Goal: Task Accomplishment & Management: Complete application form

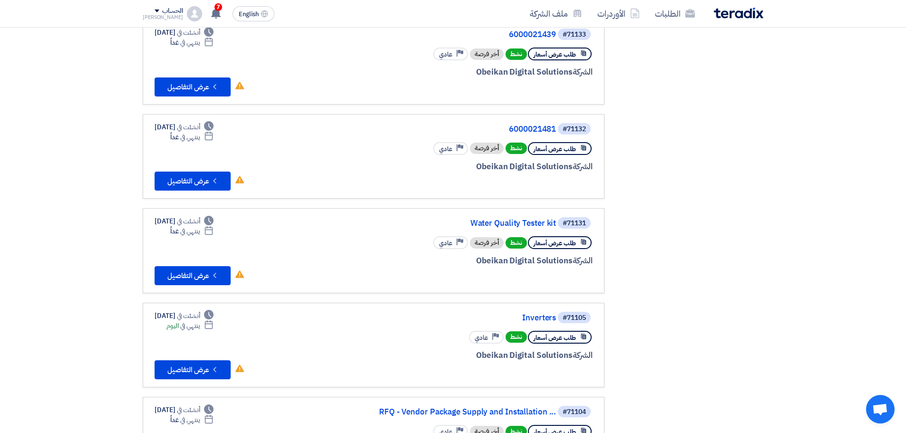
scroll to position [285, 0]
click at [533, 124] on div "#71132 6000021481" at bounding box center [478, 129] width 229 height 13
click at [531, 128] on link "6000021481" at bounding box center [461, 130] width 190 height 9
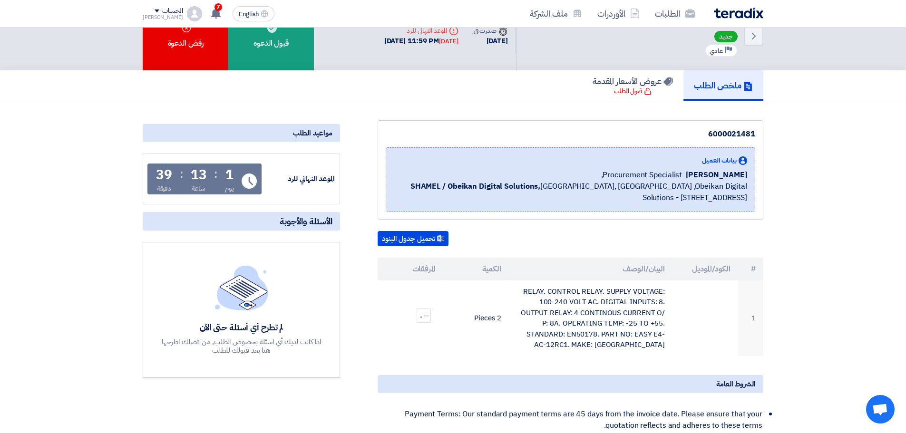
scroll to position [48, 0]
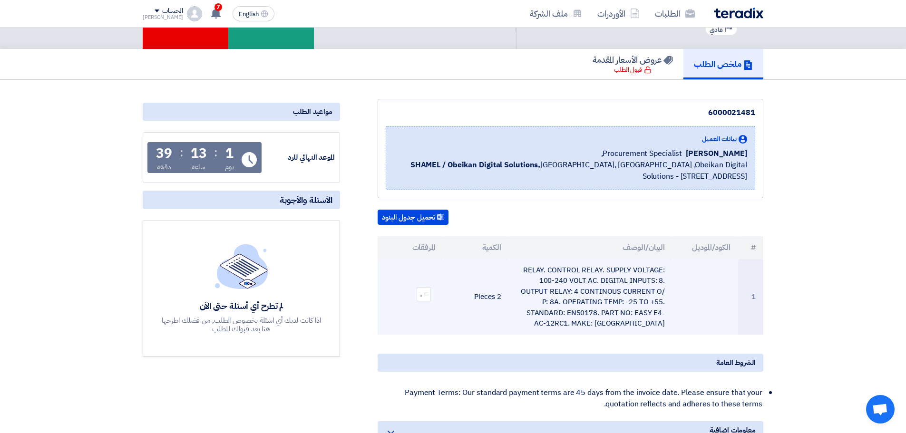
click at [620, 313] on td "RELAY. CONTROL RELAY. SUPPLY VOLTAGE: 100-240 VOLT AC. DIGITAL INPUTS: 8. OUTPU…" at bounding box center [591, 297] width 164 height 76
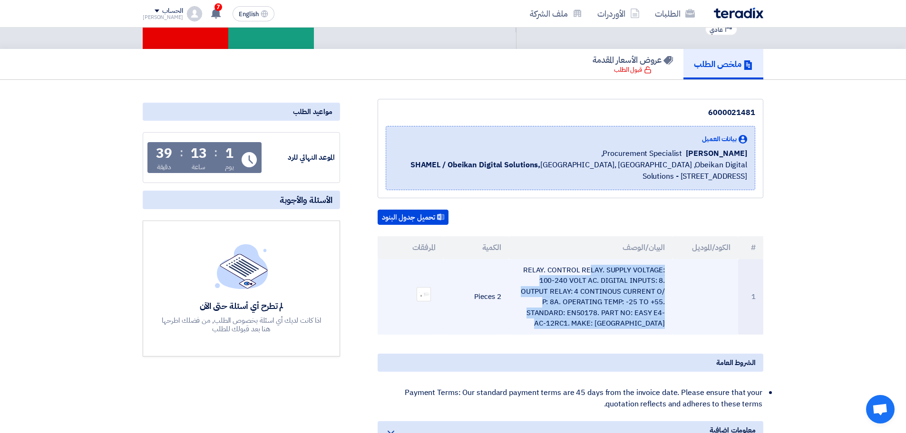
click at [620, 313] on td "RELAY. CONTROL RELAY. SUPPLY VOLTAGE: 100-240 VOLT AC. DIGITAL INPUTS: 8. OUTPU…" at bounding box center [591, 297] width 164 height 76
copy tr "RELAY. CONTROL RELAY. SUPPLY VOLTAGE: 100-240 VOLT AC. DIGITAL INPUTS: 8. OUTPU…"
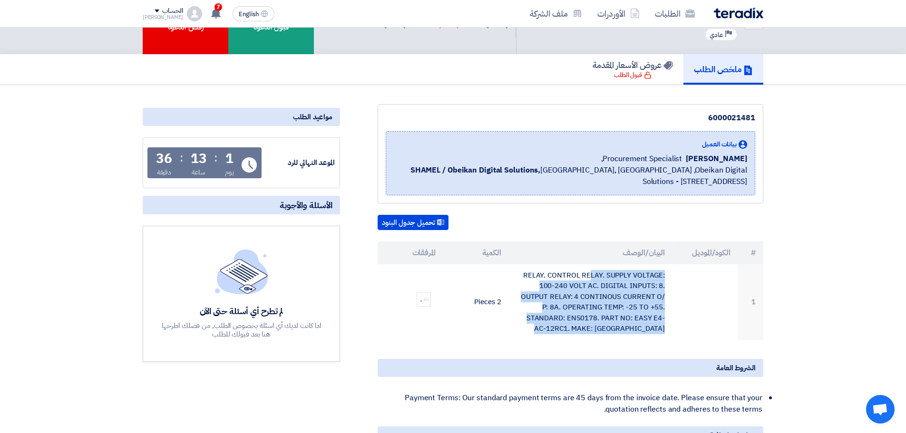
scroll to position [0, 0]
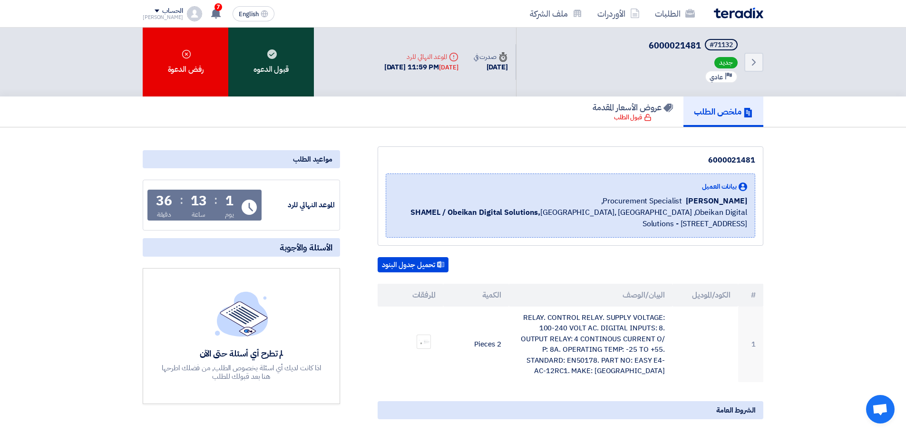
click at [289, 86] on div "قبول الدعوه" at bounding box center [271, 62] width 86 height 69
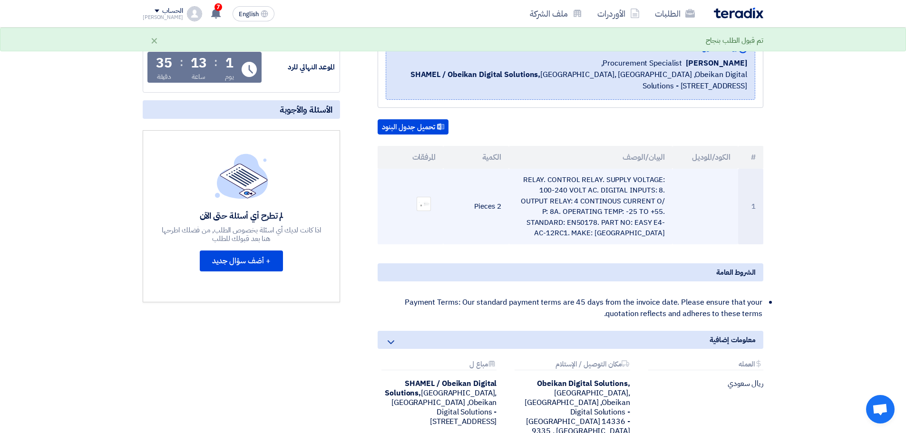
scroll to position [143, 0]
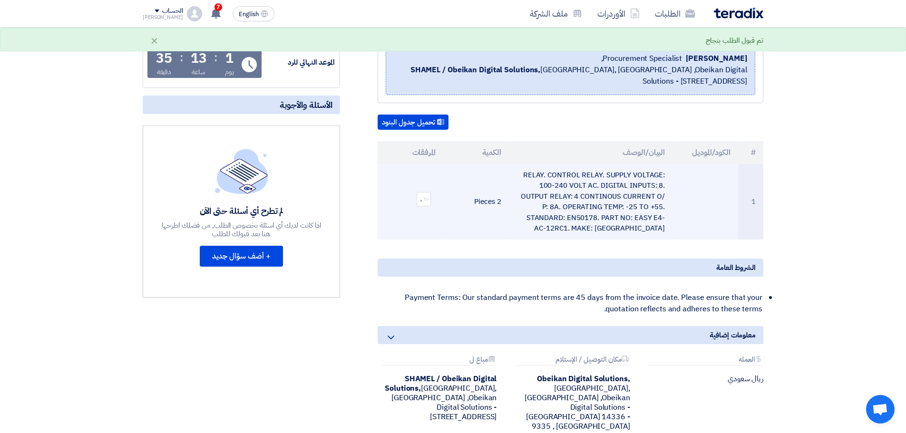
click at [624, 194] on td "RELAY. CONTROL RELAY. SUPPLY VOLTAGE: 100-240 VOLT AC. DIGITAL INPUTS: 8. OUTPU…" at bounding box center [591, 202] width 164 height 76
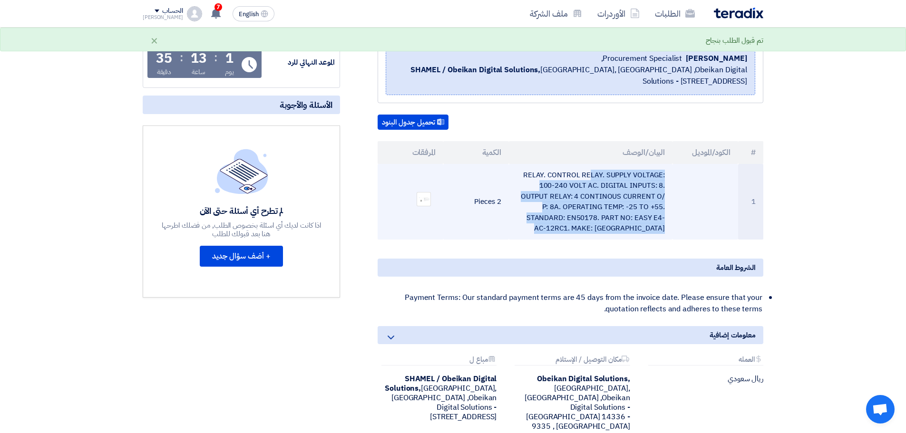
click at [624, 194] on td "RELAY. CONTROL RELAY. SUPPLY VOLTAGE: 100-240 VOLT AC. DIGITAL INPUTS: 8. OUTPU…" at bounding box center [591, 202] width 164 height 76
copy tr "RELAY. CONTROL RELAY. SUPPLY VOLTAGE: 100-240 VOLT AC. DIGITAL INPUTS: 8. OUTPU…"
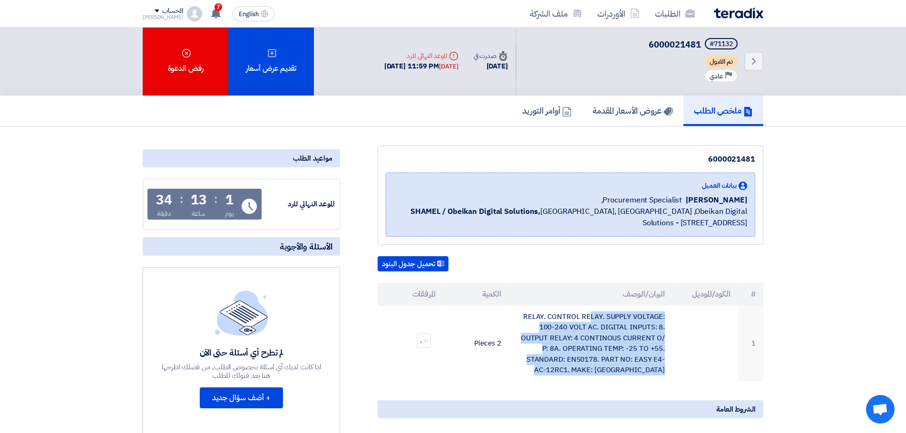
scroll to position [0, 0]
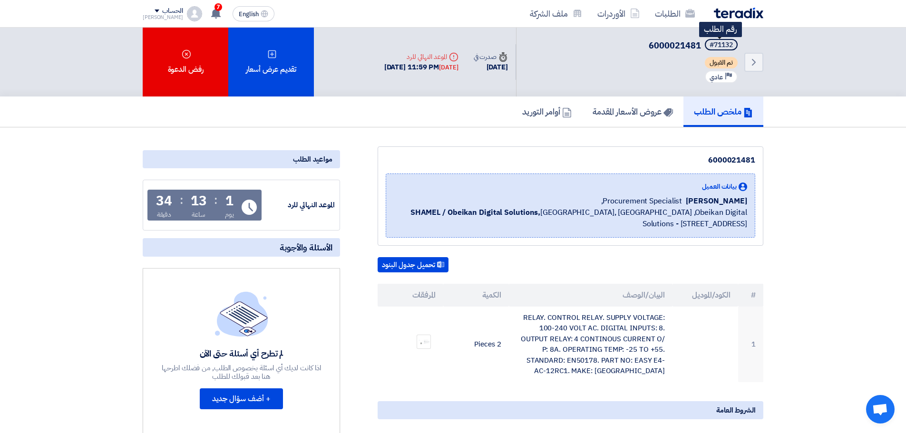
click at [718, 42] on div "#71132" at bounding box center [721, 45] width 23 height 7
copy div "71132"
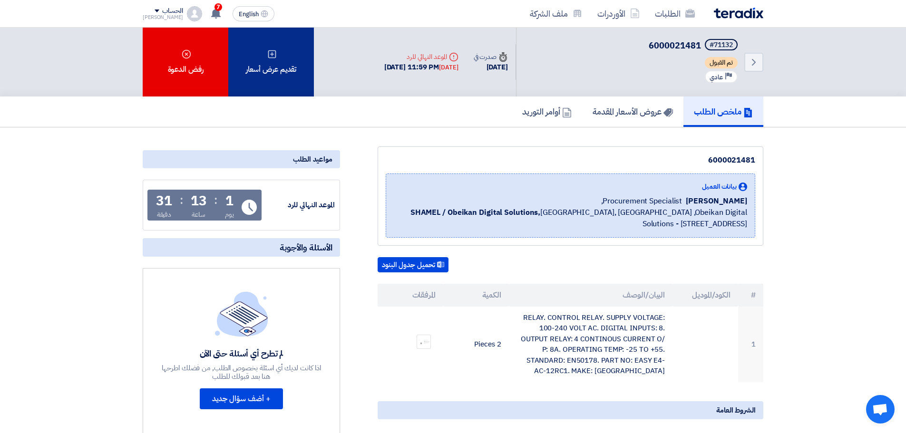
click at [299, 80] on div "تقديم عرض أسعار" at bounding box center [271, 62] width 86 height 69
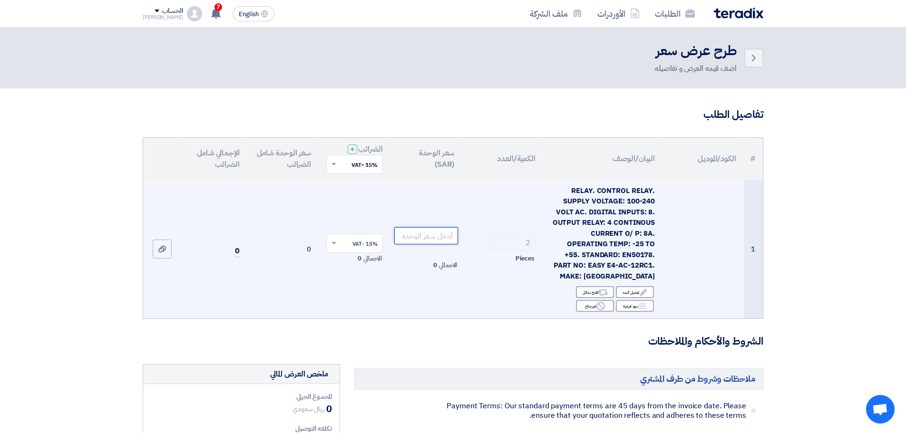
click at [429, 237] on input "number" at bounding box center [426, 235] width 64 height 17
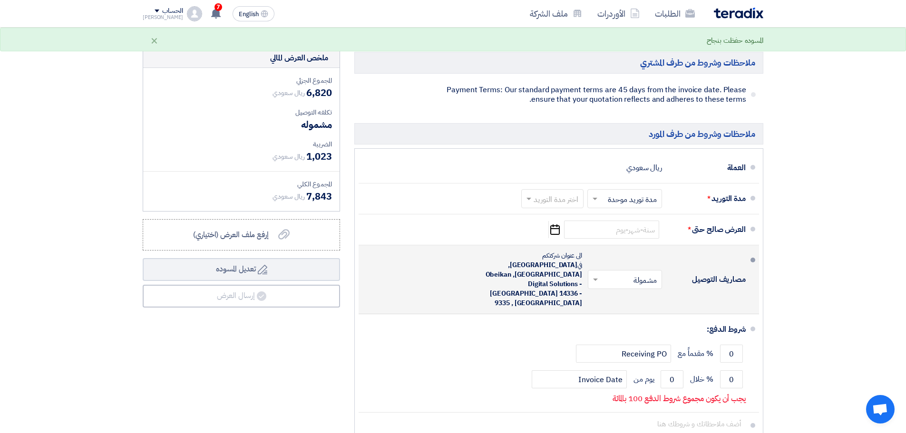
scroll to position [333, 0]
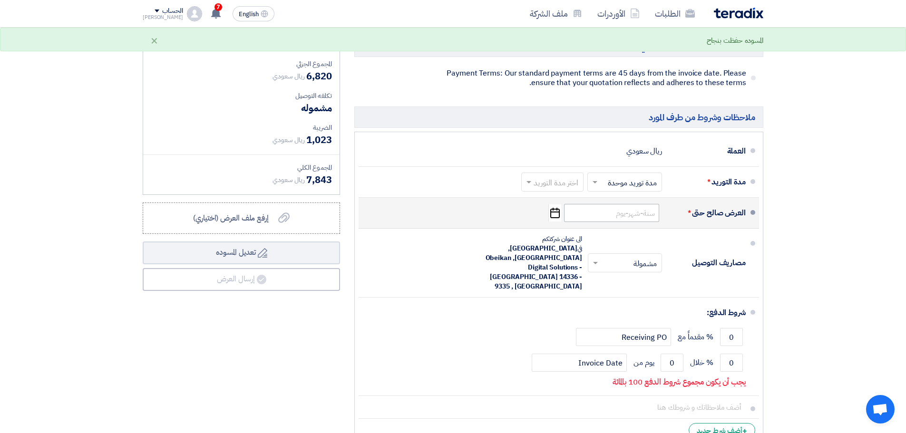
type input "3410"
click at [619, 217] on input at bounding box center [611, 213] width 95 height 18
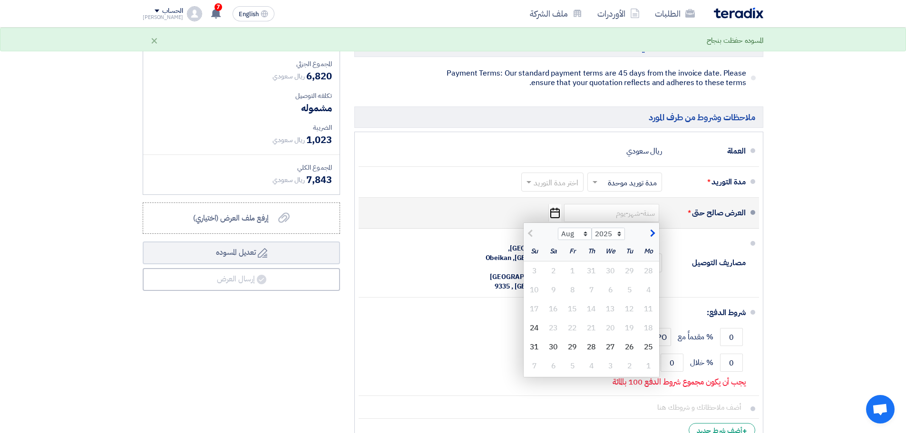
click at [651, 234] on span "button" at bounding box center [651, 233] width 5 height 10
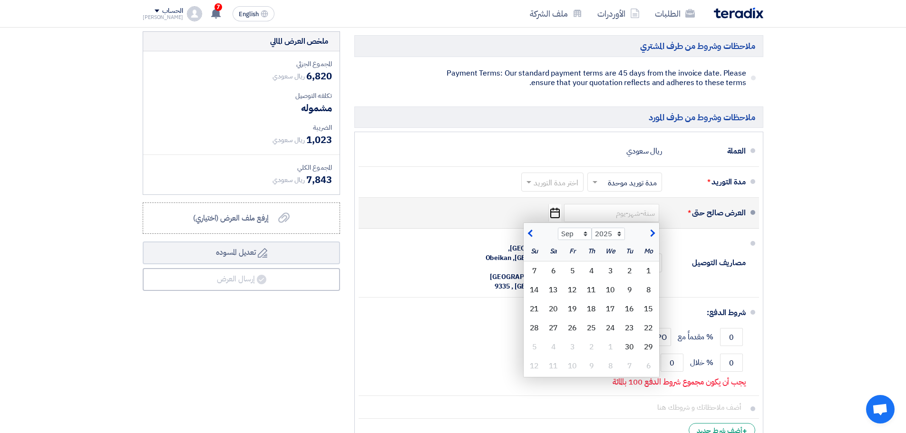
click at [532, 231] on span "button" at bounding box center [531, 233] width 5 height 10
click at [649, 231] on span "button" at bounding box center [651, 233] width 5 height 10
select select "9"
click at [647, 285] on div "8" at bounding box center [648, 290] width 19 height 19
type input "[DATE]"
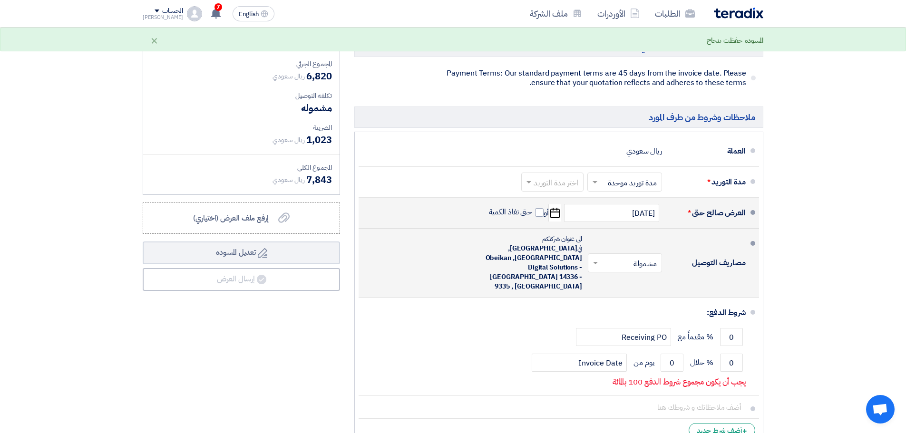
scroll to position [381, 0]
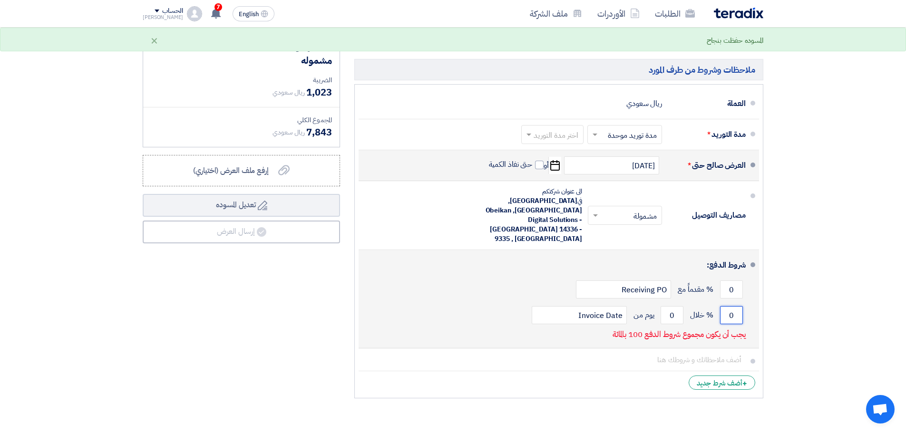
click at [727, 306] on input "0" at bounding box center [731, 315] width 23 height 18
click at [728, 306] on input "0" at bounding box center [731, 315] width 23 height 18
click at [730, 306] on input "0" at bounding box center [731, 315] width 23 height 18
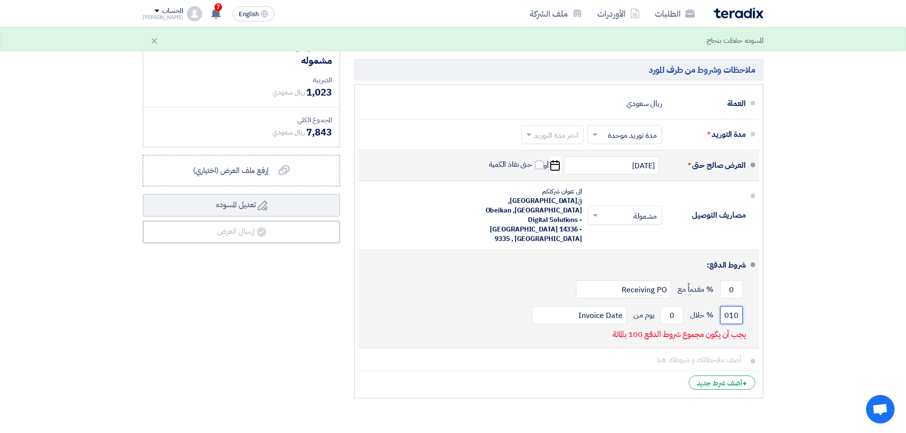
scroll to position [0, 0]
type input "0"
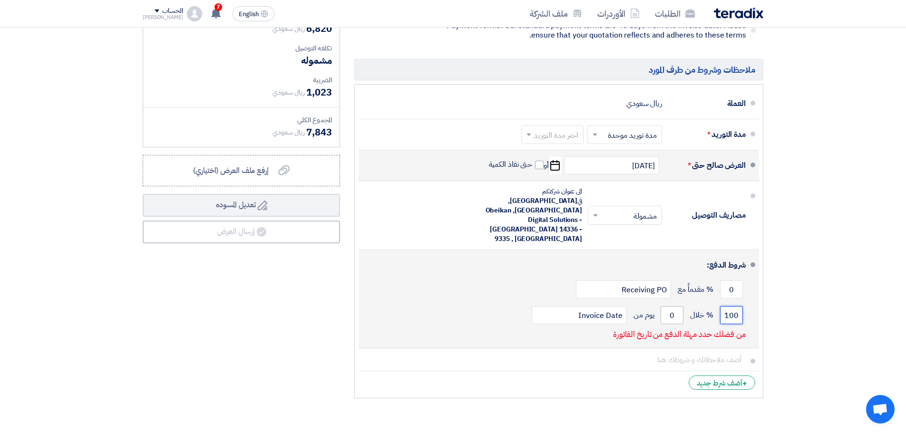
type input "100"
click at [675, 306] on input "0" at bounding box center [672, 315] width 23 height 18
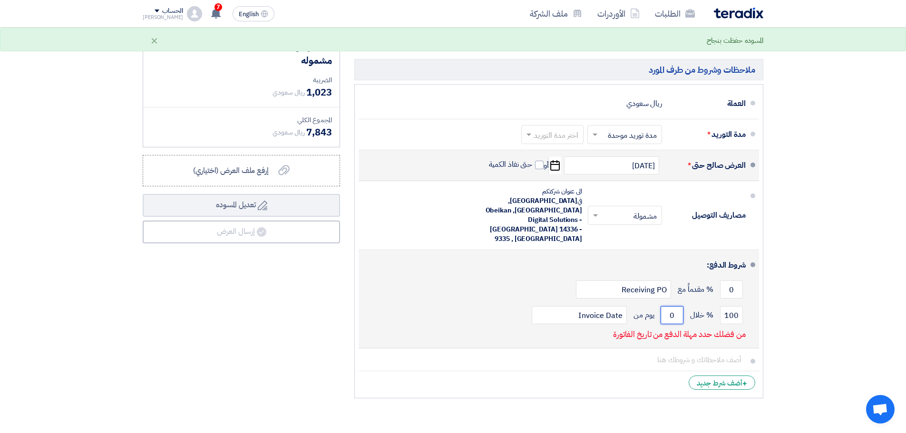
click at [675, 306] on input "0" at bounding box center [672, 315] width 23 height 18
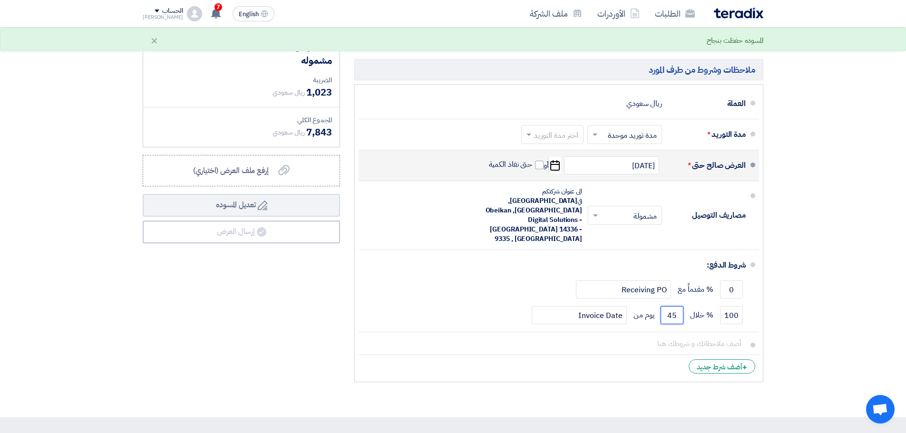
type input "45"
click at [764, 274] on div "ملاحظات وشروط من طرف [PERSON_NAME] Payment Terms: Our standard payment terms ar…" at bounding box center [558, 185] width 423 height 403
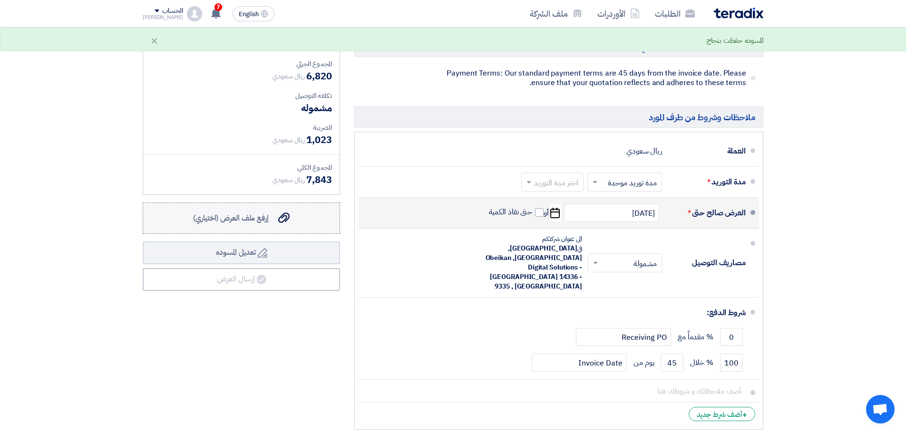
click at [259, 220] on span "إرفع ملف العرض (اختياري)" at bounding box center [231, 218] width 76 height 11
click at [0, 0] on input "إرفع ملف العرض (اختياري) إرفع ملف العرض (اختياري)" at bounding box center [0, 0] width 0 height 0
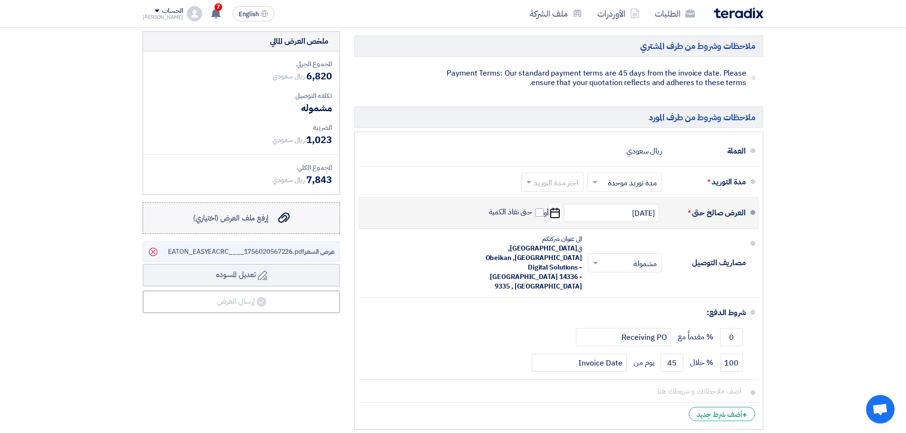
click at [246, 222] on span "إرفع ملف العرض (اختياري)" at bounding box center [231, 218] width 76 height 11
click at [0, 0] on input "إرفع ملف العرض (اختياري) إرفع ملف العرض (اختياري)" at bounding box center [0, 0] width 0 height 0
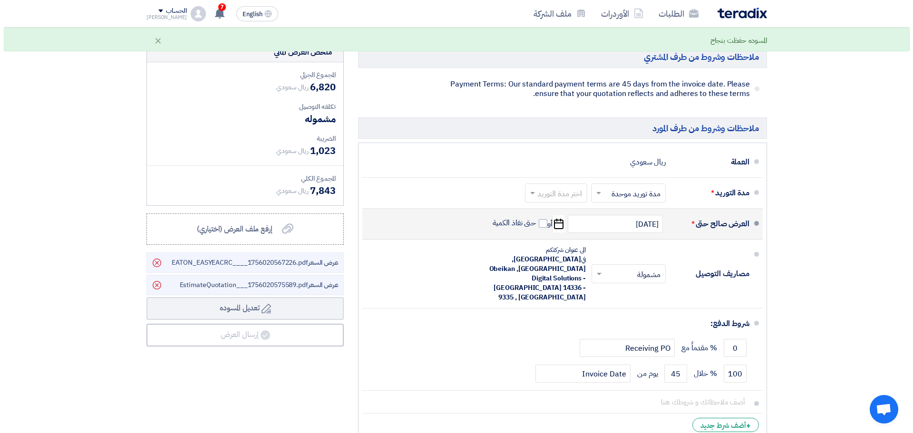
scroll to position [317, 0]
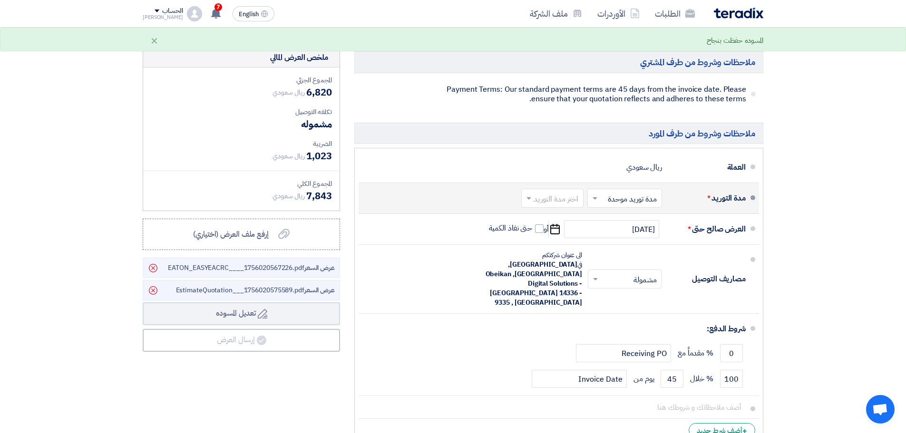
click at [562, 197] on input "text" at bounding box center [551, 200] width 58 height 14
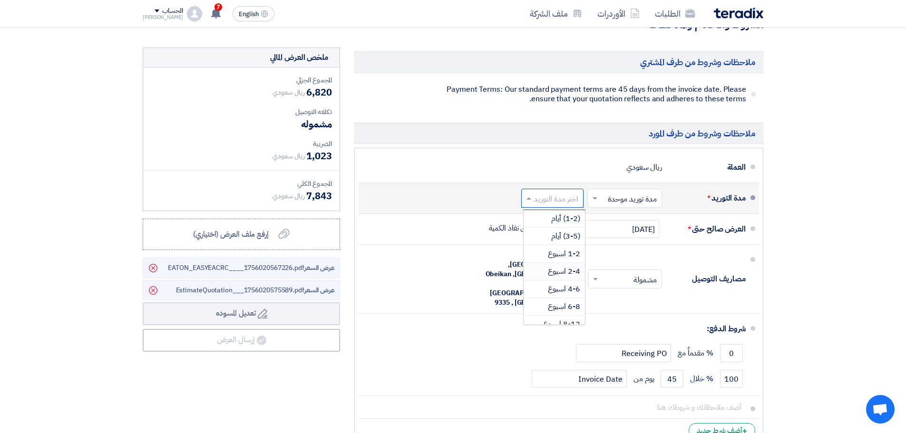
click at [574, 275] on span "2-4 اسبوع" at bounding box center [564, 271] width 32 height 11
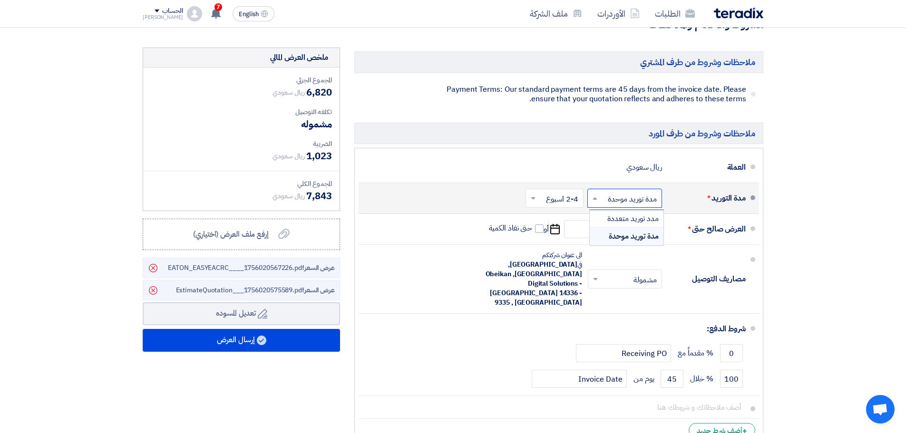
click at [613, 199] on input "text" at bounding box center [623, 200] width 70 height 14
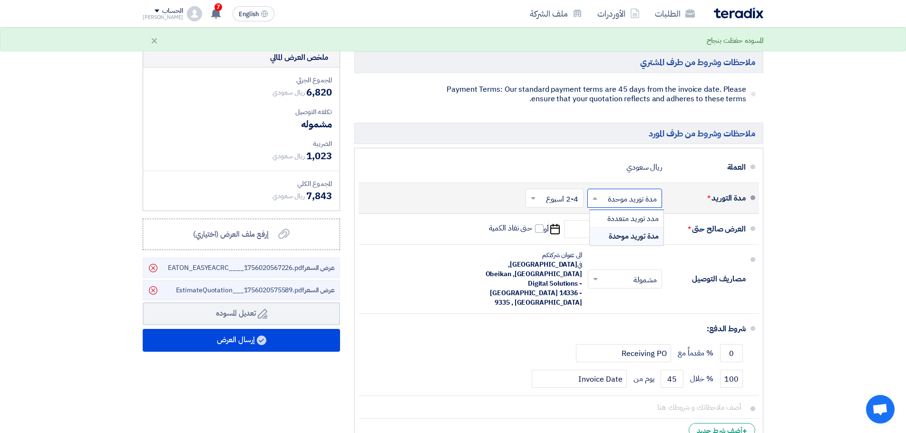
click at [613, 199] on input "text" at bounding box center [623, 200] width 70 height 14
click at [460, 145] on div "ملاحظات وشروط من طرف المورد [GEOGRAPHIC_DATA] ريال سعودي مدة التوريد * اختر مدة…" at bounding box center [558, 284] width 409 height 323
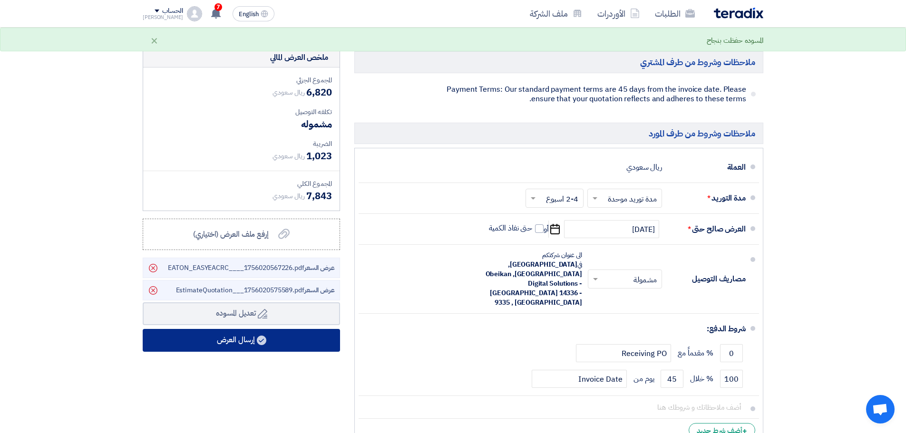
click at [269, 336] on button "إرسال العرض" at bounding box center [241, 340] width 197 height 23
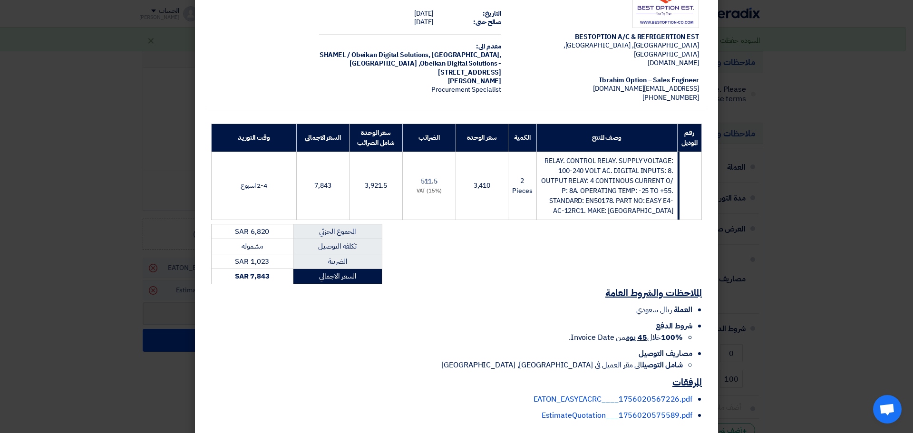
scroll to position [86, 0]
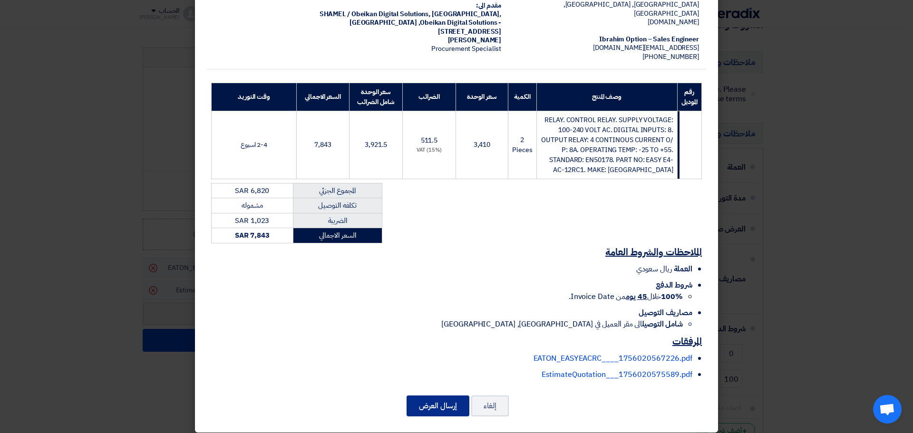
click at [433, 403] on button "إرسال العرض" at bounding box center [438, 406] width 63 height 21
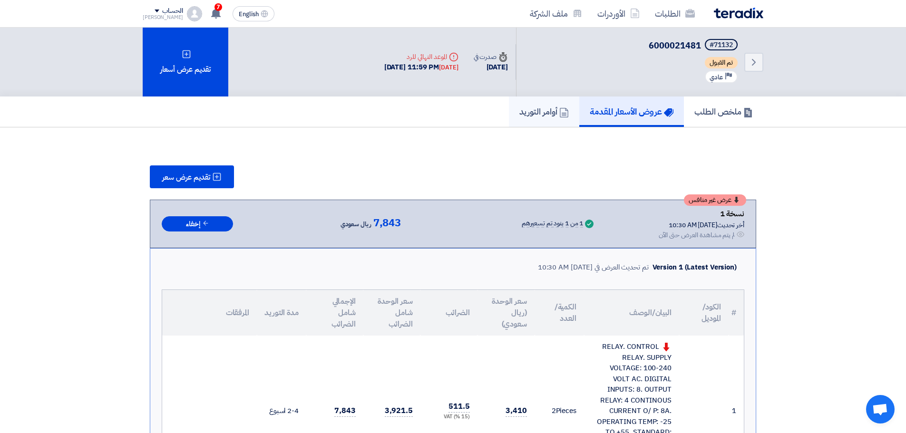
click at [545, 112] on h5 "أوامر التوريد" at bounding box center [543, 111] width 49 height 11
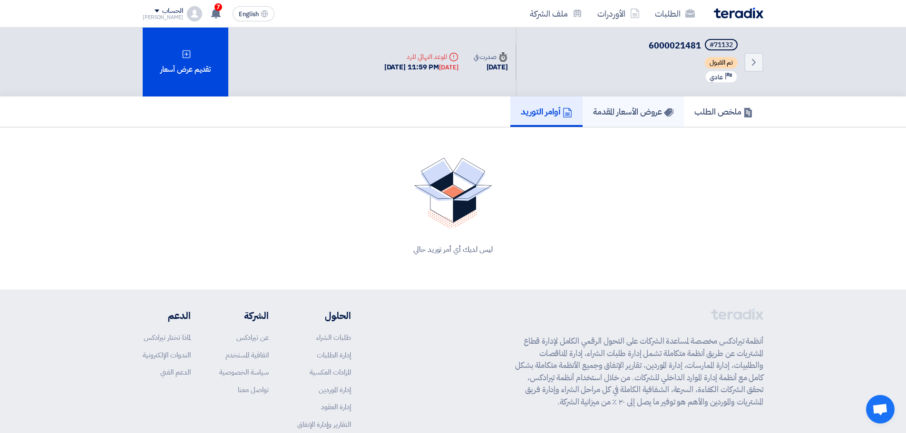
click at [611, 115] on h5 "عروض الأسعار المقدمة" at bounding box center [633, 111] width 80 height 11
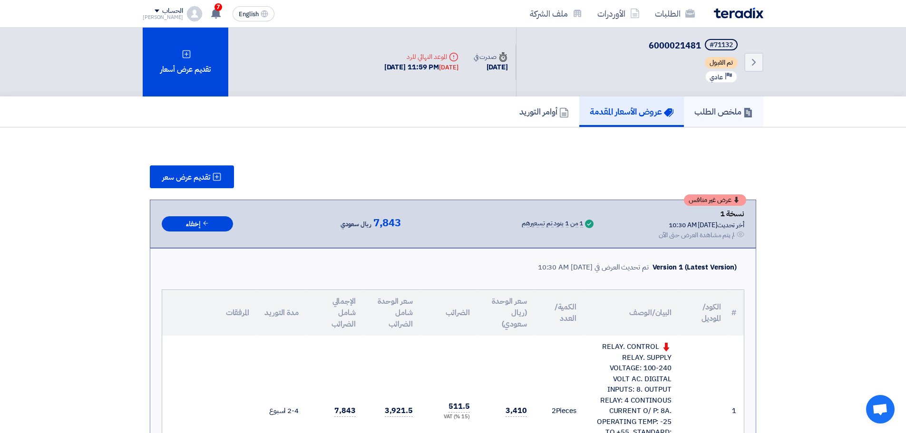
click at [722, 113] on h5 "ملخص الطلب" at bounding box center [724, 111] width 59 height 11
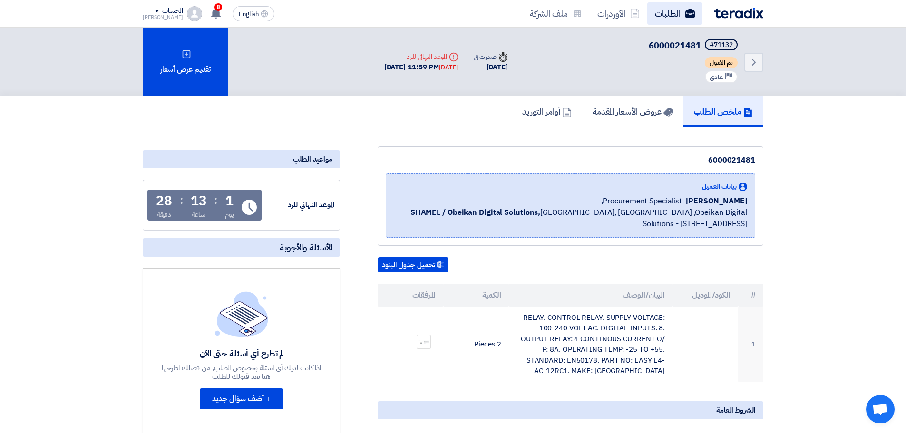
click at [666, 11] on link "الطلبات" at bounding box center [674, 13] width 55 height 22
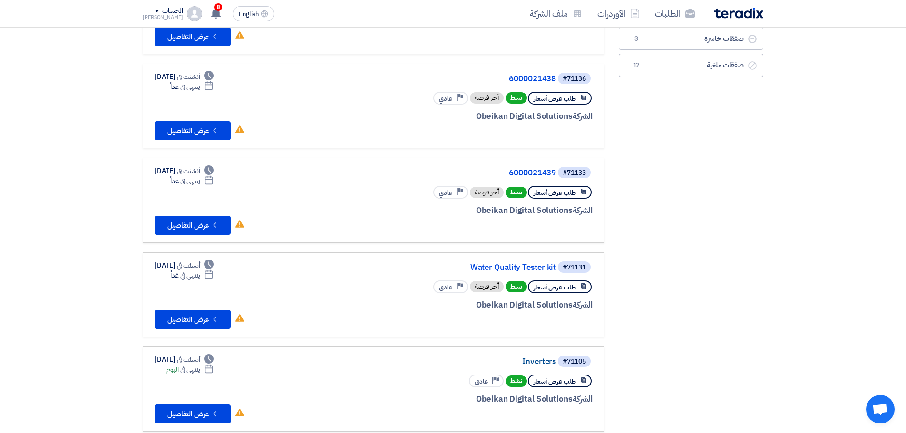
scroll to position [143, 0]
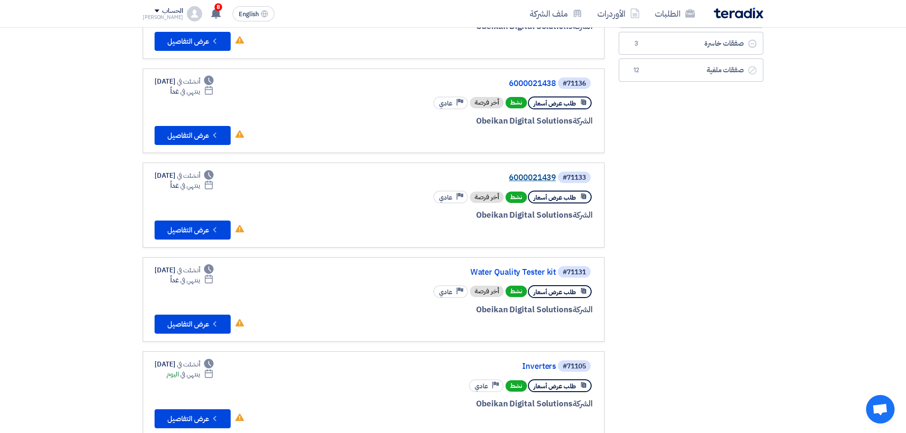
click at [529, 176] on link "6000021439" at bounding box center [461, 178] width 190 height 9
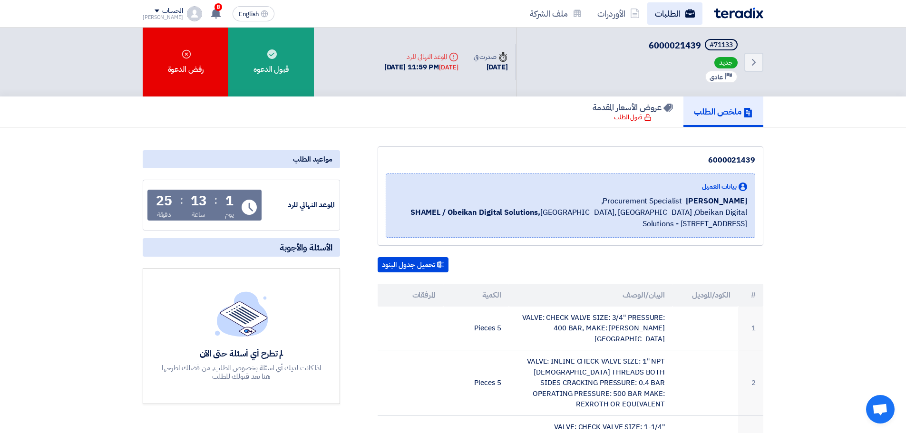
click at [685, 11] on link "الطلبات" at bounding box center [674, 13] width 55 height 22
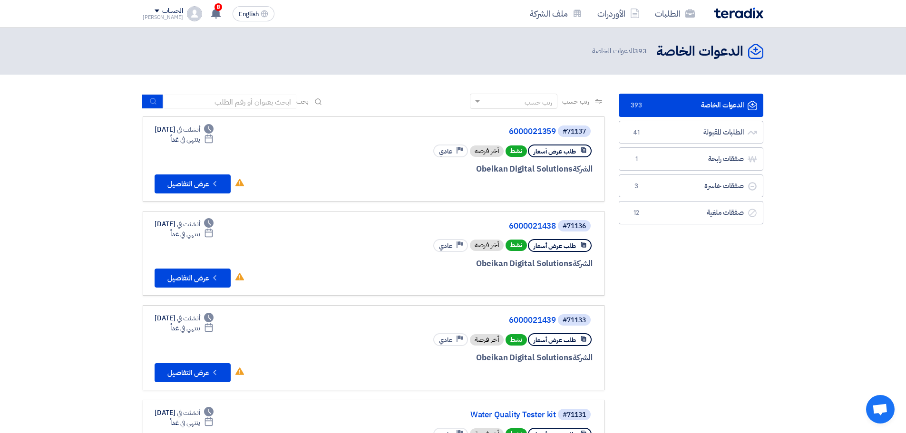
click at [687, 103] on link "الدعوات الخاصة الدعوات الخاصة 393" at bounding box center [691, 105] width 145 height 23
click at [705, 133] on link "الطلبات المقبولة الطلبات المقبولة 41" at bounding box center [691, 132] width 145 height 23
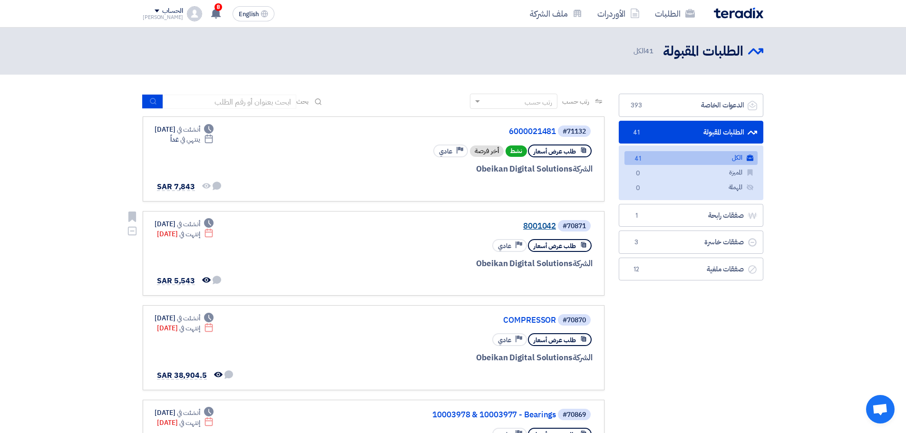
click at [539, 228] on link "8001042" at bounding box center [461, 226] width 190 height 9
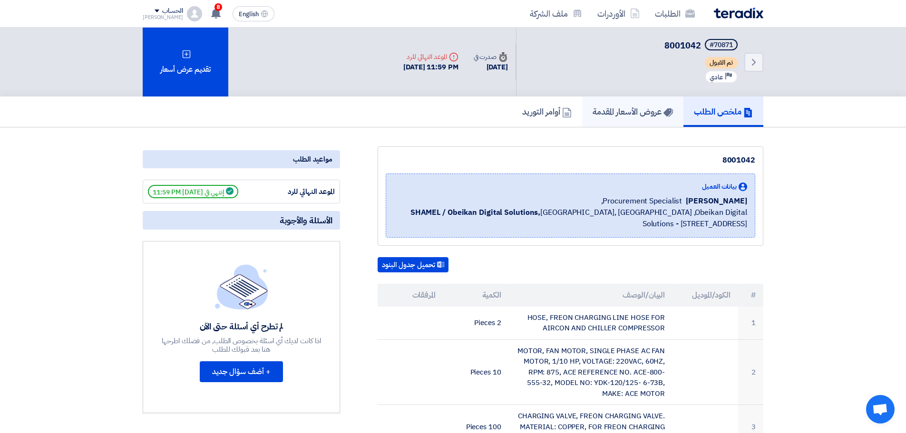
click at [634, 115] on h5 "عروض الأسعار المقدمة" at bounding box center [633, 111] width 80 height 11
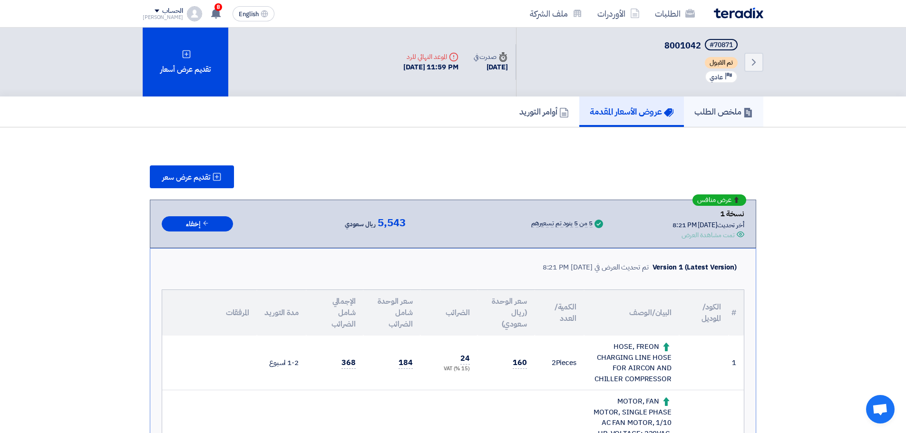
click at [695, 108] on h5 "ملخص الطلب" at bounding box center [724, 111] width 59 height 11
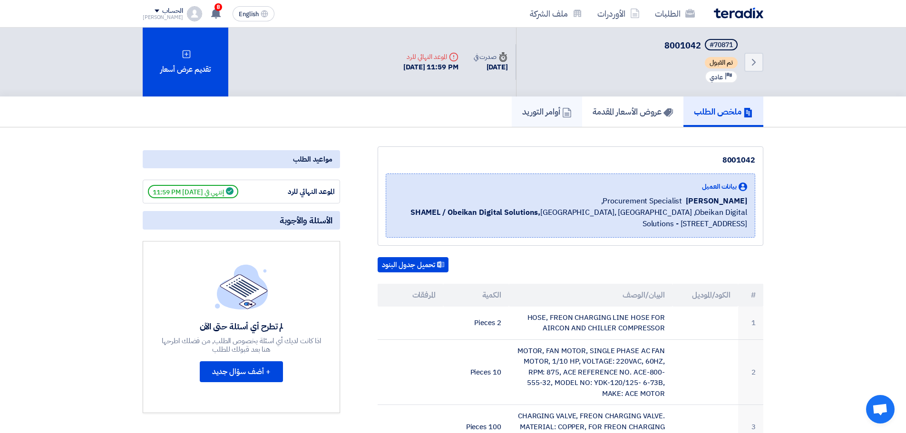
click at [536, 111] on h5 "أوامر التوريد" at bounding box center [546, 111] width 49 height 11
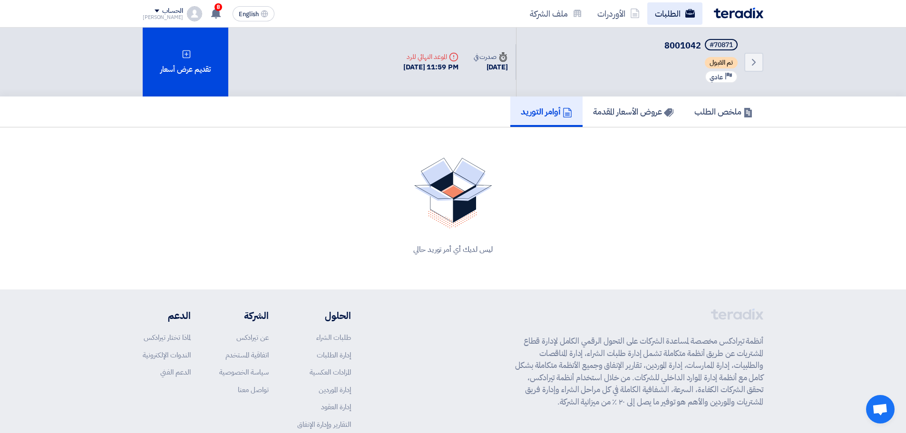
click at [675, 13] on link "الطلبات" at bounding box center [674, 13] width 55 height 22
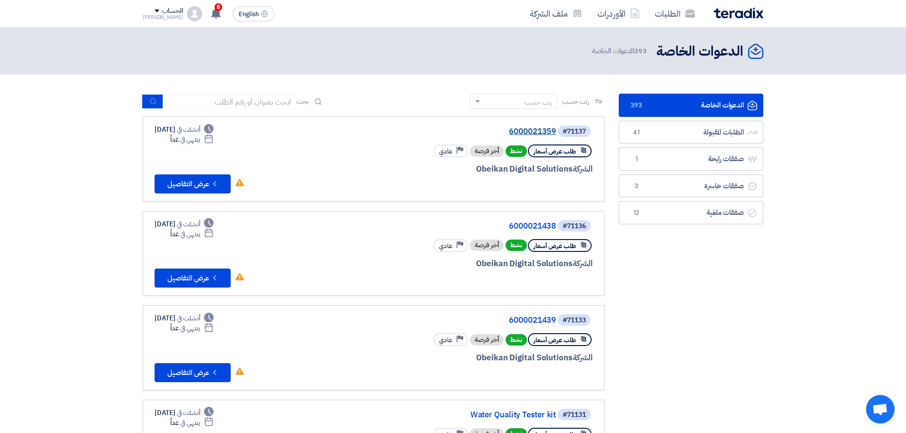
click at [542, 135] on link "6000021359" at bounding box center [461, 131] width 190 height 9
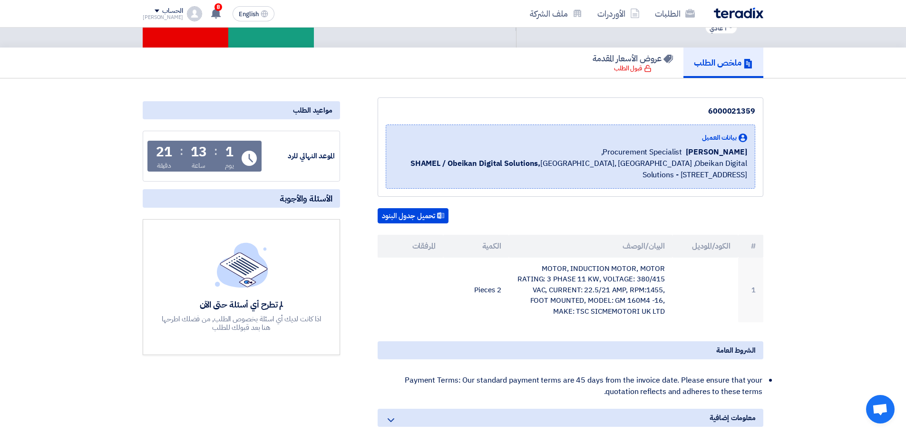
scroll to position [95, 0]
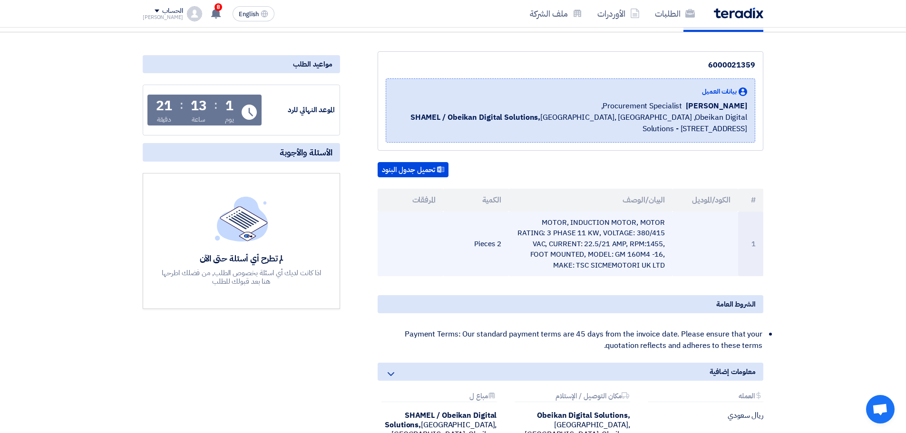
click at [592, 227] on td "MOTOR, INDUCTION MOTOR, MOTOR RATING: 3 PHASE 11 KW, VOLTAGE: 380/415 VAC, CURR…" at bounding box center [591, 244] width 164 height 65
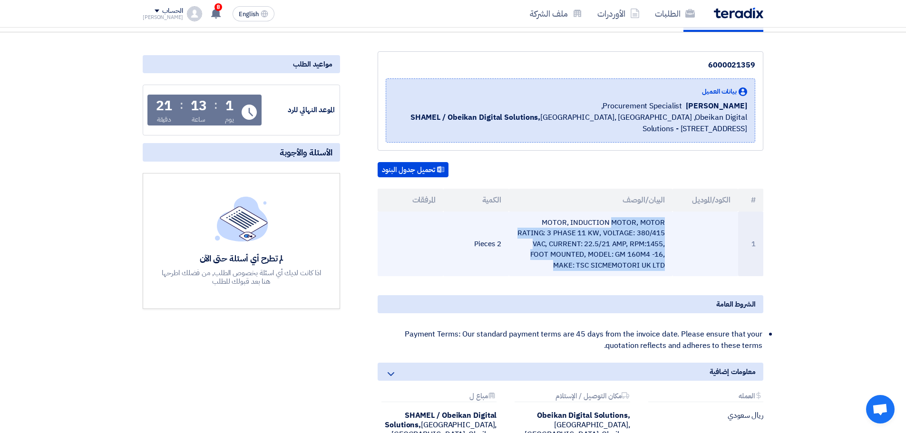
click at [592, 227] on td "MOTOR, INDUCTION MOTOR, MOTOR RATING: 3 PHASE 11 KW, VOLTAGE: 380/415 VAC, CURR…" at bounding box center [591, 244] width 164 height 65
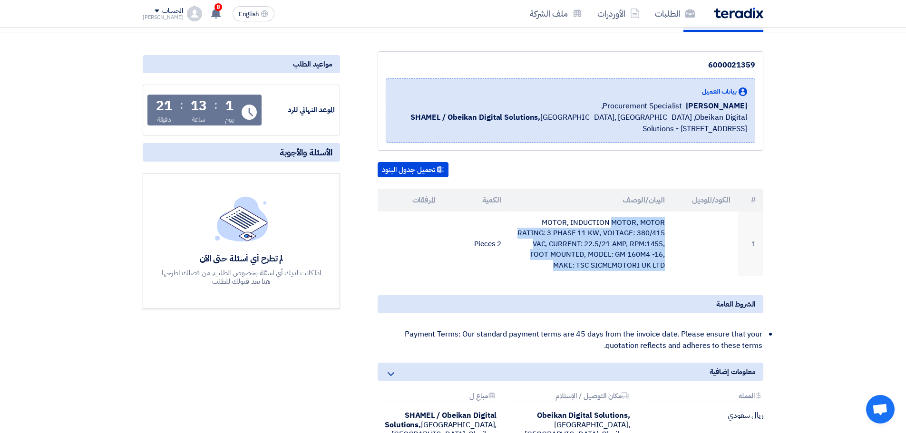
copy tr "MOTOR, INDUCTION MOTOR, MOTOR RATING: 3 PHASE 11 KW, VOLTAGE: 380/415 VAC, CURR…"
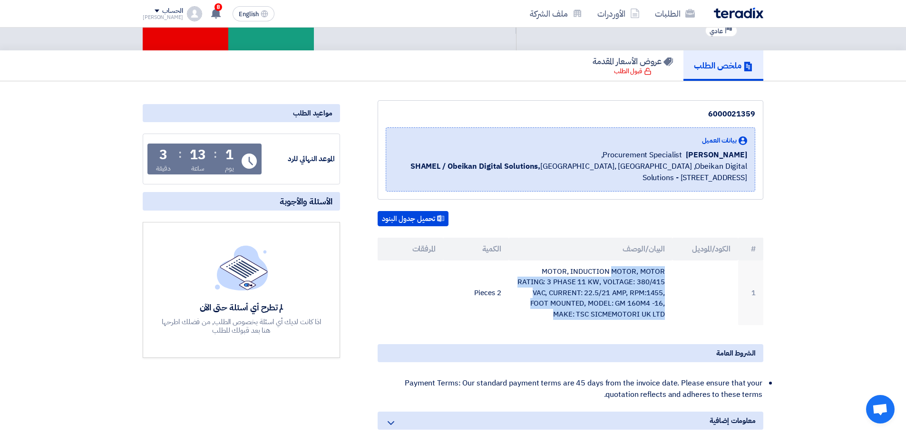
scroll to position [0, 0]
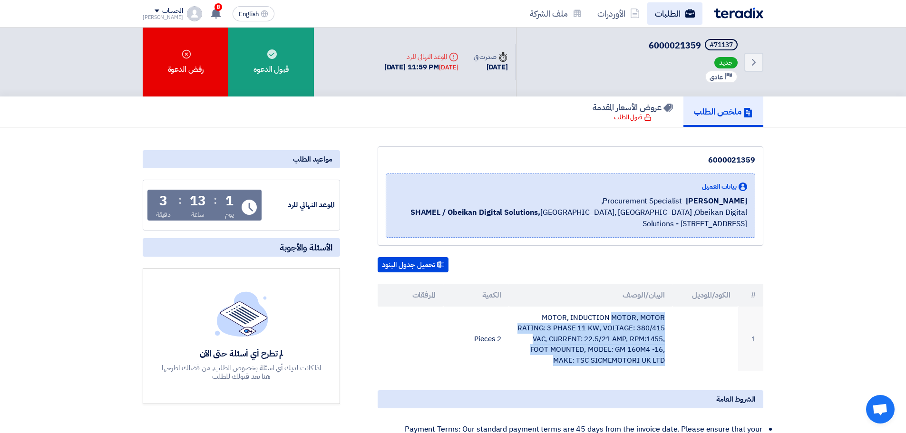
click at [666, 17] on link "الطلبات" at bounding box center [674, 13] width 55 height 22
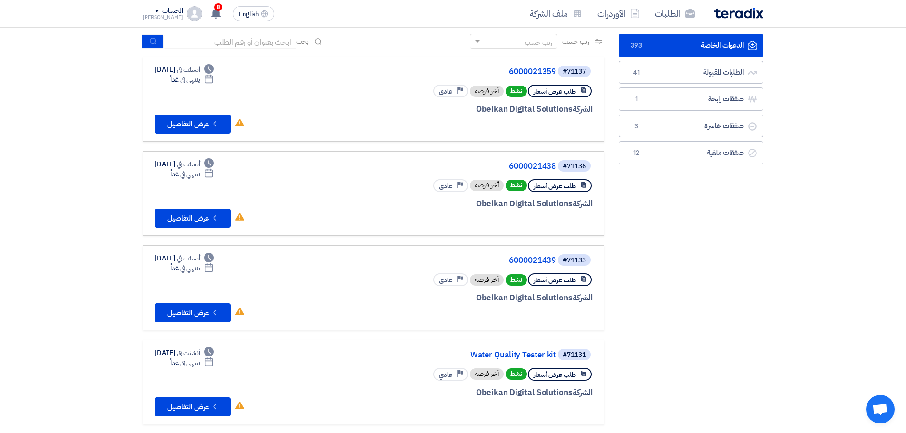
scroll to position [48, 0]
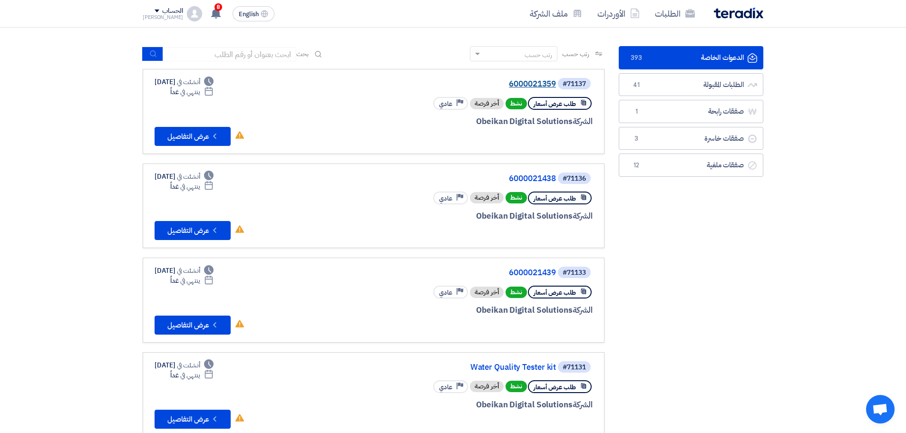
click at [529, 84] on link "6000021359" at bounding box center [461, 84] width 190 height 9
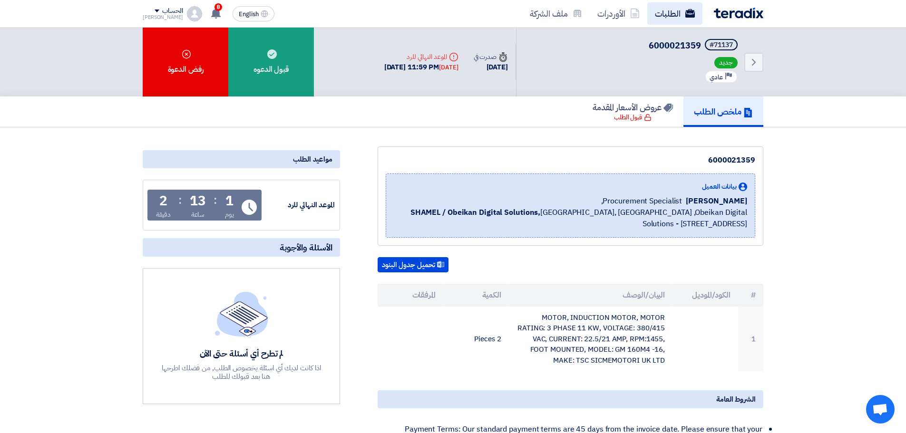
click at [695, 19] on link "الطلبات" at bounding box center [674, 13] width 55 height 22
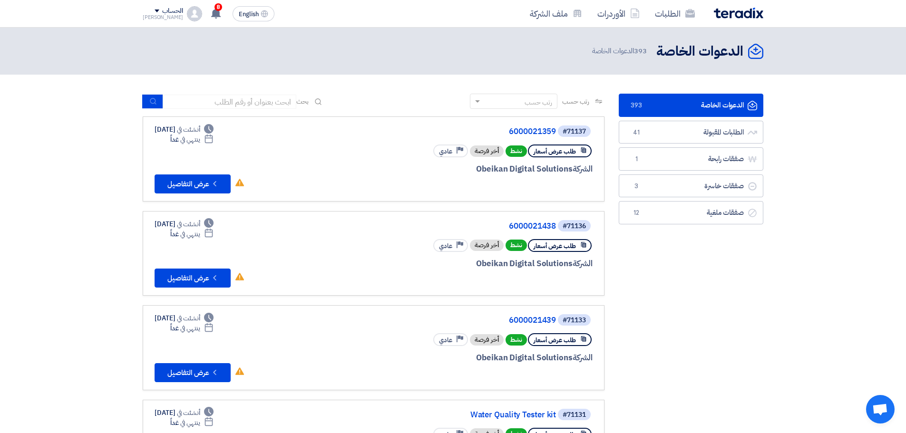
click at [534, 219] on div "#71136 6000021438" at bounding box center [478, 225] width 229 height 13
click at [528, 223] on link "6000021438" at bounding box center [461, 226] width 190 height 9
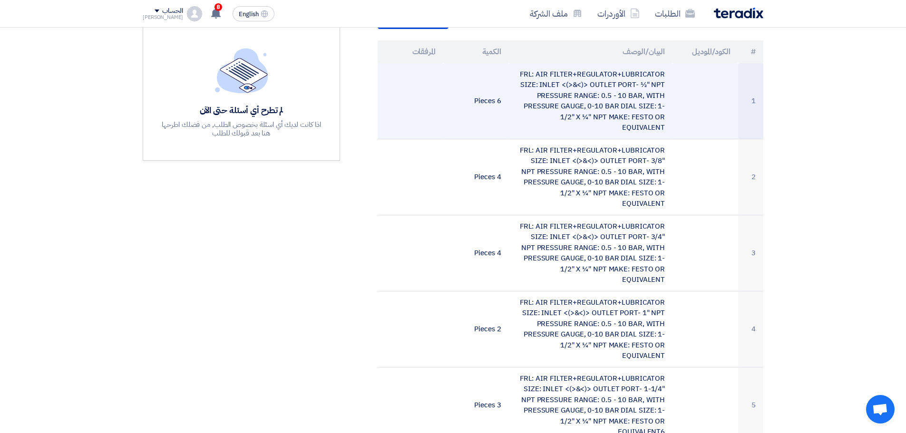
scroll to position [190, 0]
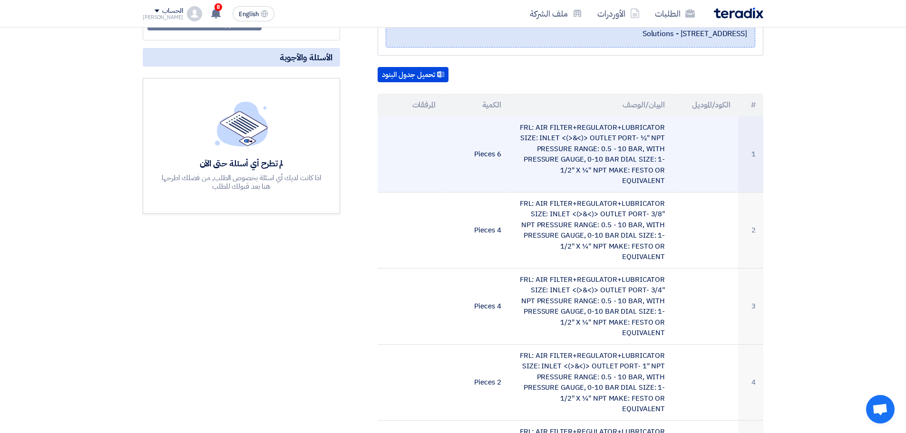
click at [585, 155] on td "FRL: AIR FILTER+REGULATOR+LUBRICATOR SIZE: INLET <(>&<)> OUTLET PORT- ½" NPT PR…" at bounding box center [591, 155] width 164 height 76
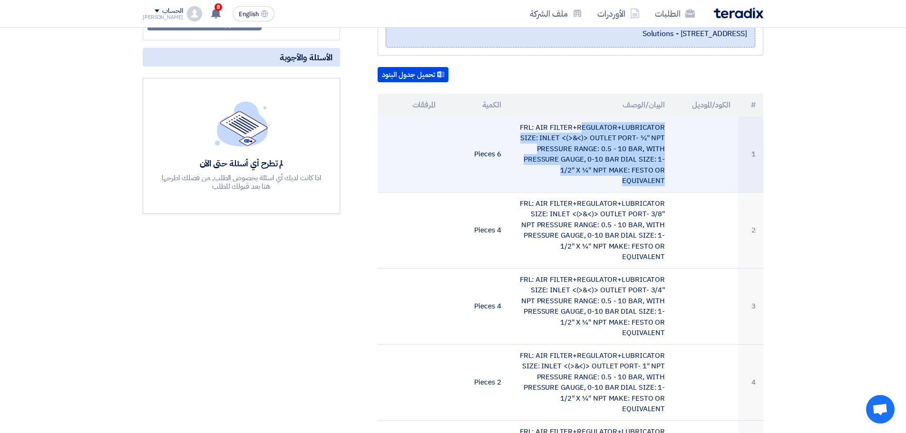
click at [585, 154] on td "FRL: AIR FILTER+REGULATOR+LUBRICATOR SIZE: INLET <(>&<)> OUTLET PORT- ½" NPT PR…" at bounding box center [591, 155] width 164 height 76
copy tr "FRL: AIR FILTER+REGULATOR+LUBRICATOR SIZE: INLET <(>&<)> OUTLET PORT- ½" NPT PR…"
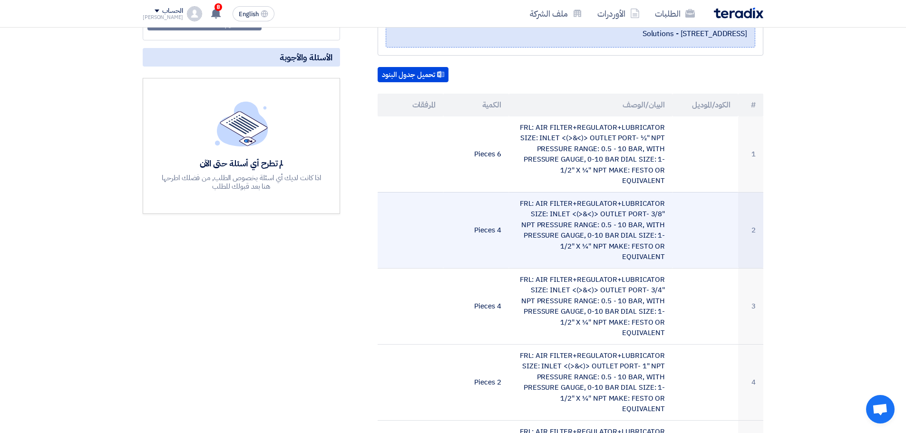
click at [561, 219] on td "FRL: AIR FILTER+REGULATOR+LUBRICATOR SIZE: INLET <(>&<)> OUTLET PORT- 3/8" NPT …" at bounding box center [591, 230] width 164 height 76
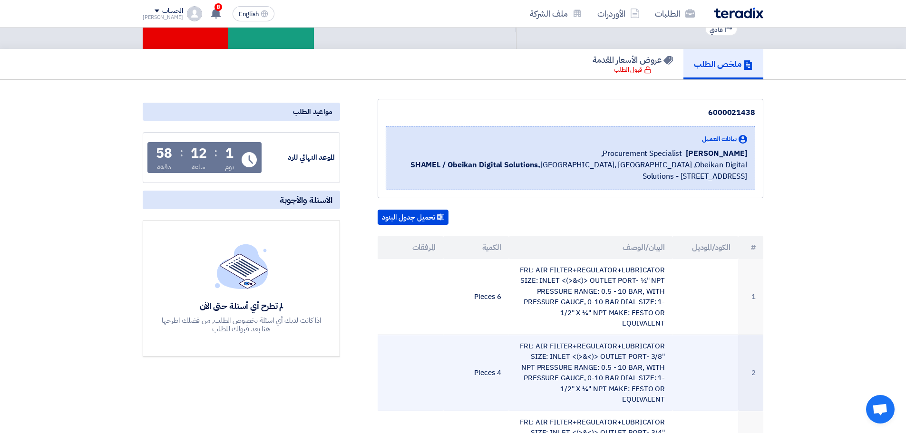
scroll to position [0, 0]
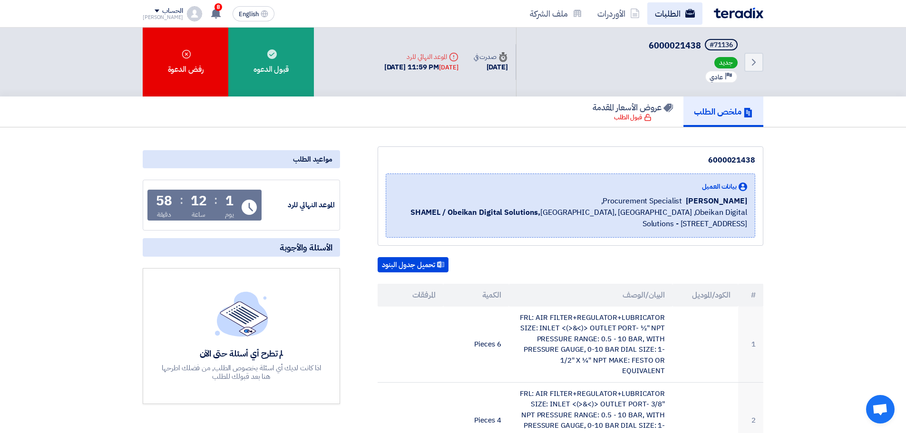
click at [669, 10] on link "الطلبات" at bounding box center [674, 13] width 55 height 22
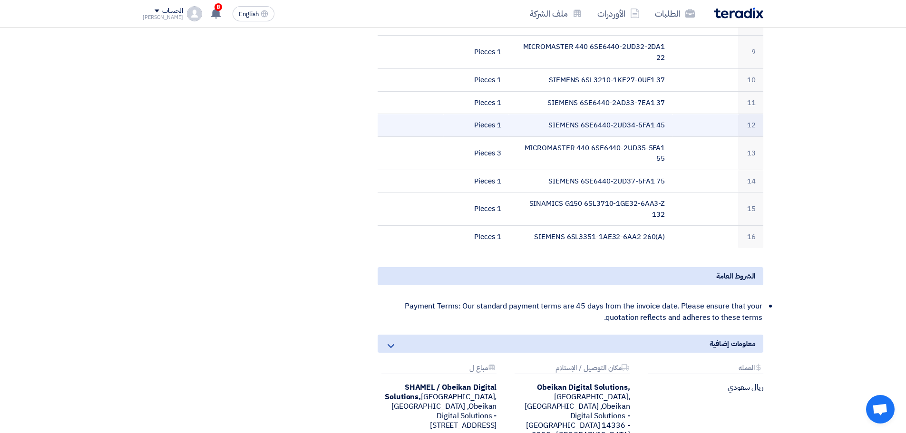
scroll to position [571, 0]
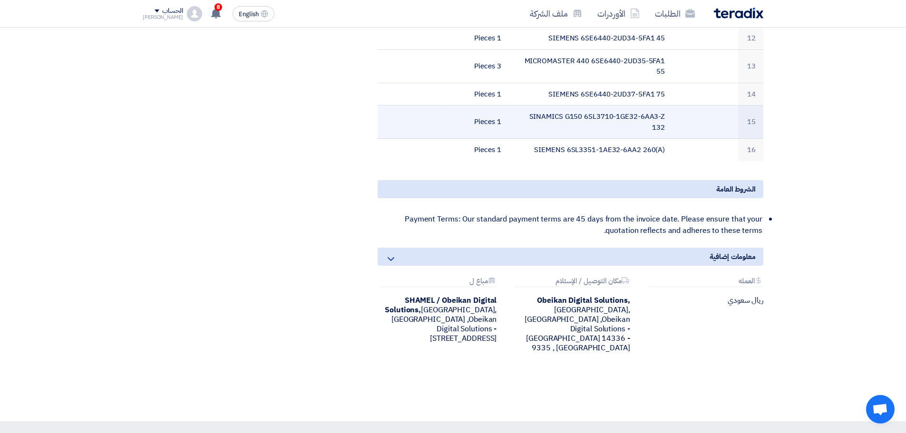
click at [624, 117] on td "SINAMICS G150 6SL3710-1GE32-6AA3-Z 132" at bounding box center [591, 122] width 164 height 33
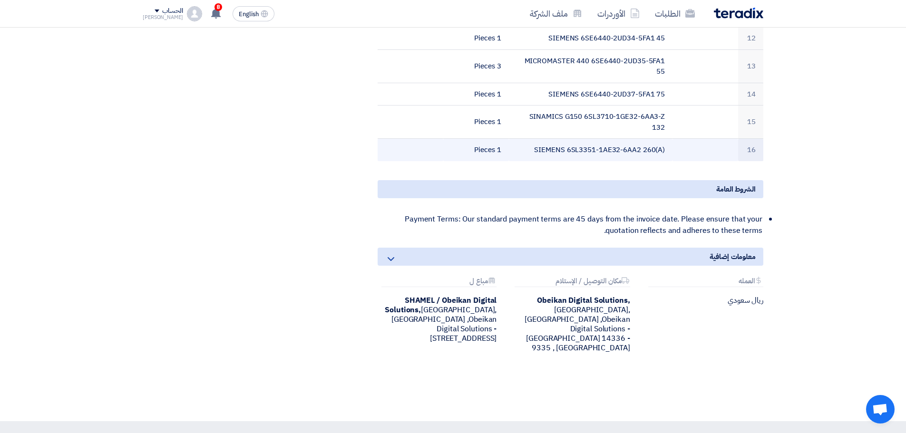
click at [641, 151] on td "SIEMENS 6SL3351-1AE32-6AA2 260(A)" at bounding box center [591, 150] width 164 height 22
click at [644, 150] on td "SIEMENS 6SL3351-1AE32-6AA2 260(A)" at bounding box center [591, 150] width 164 height 22
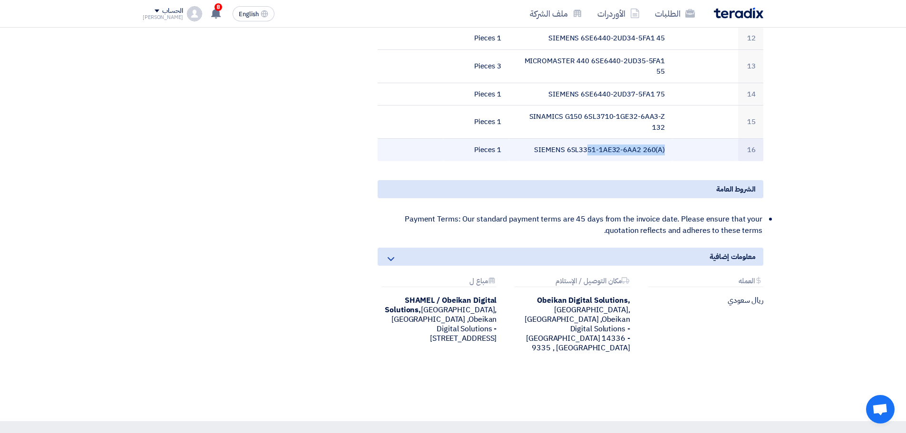
drag, startPoint x: 646, startPoint y: 142, endPoint x: 644, endPoint y: 148, distance: 7.1
click at [645, 143] on td "SIEMENS 6SL3351-1AE32-6AA2 260(A)" at bounding box center [591, 150] width 164 height 22
click at [644, 148] on td "SIEMENS 6SL3351-1AE32-6AA2 260(A)" at bounding box center [591, 150] width 164 height 22
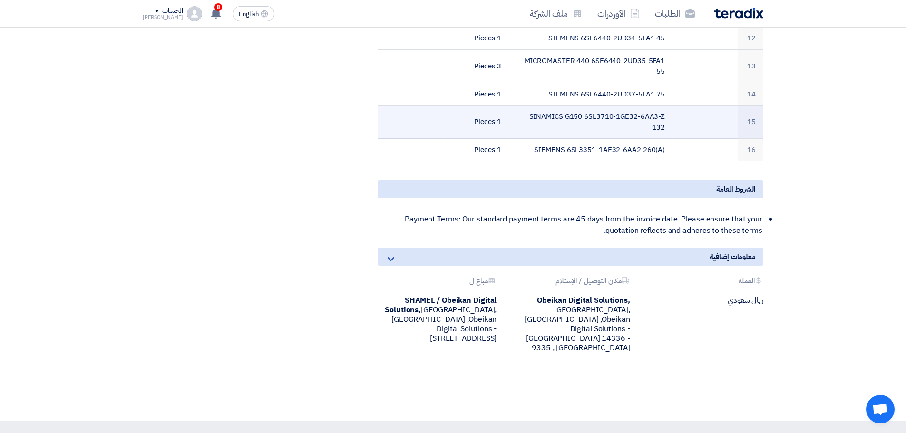
click at [638, 116] on td "SINAMICS G150 6SL3710-1GE32-6AA3-Z 132" at bounding box center [591, 122] width 164 height 33
copy tr "SINAMICS G150 6SL3710-1GE32-6AA3-Z 132"
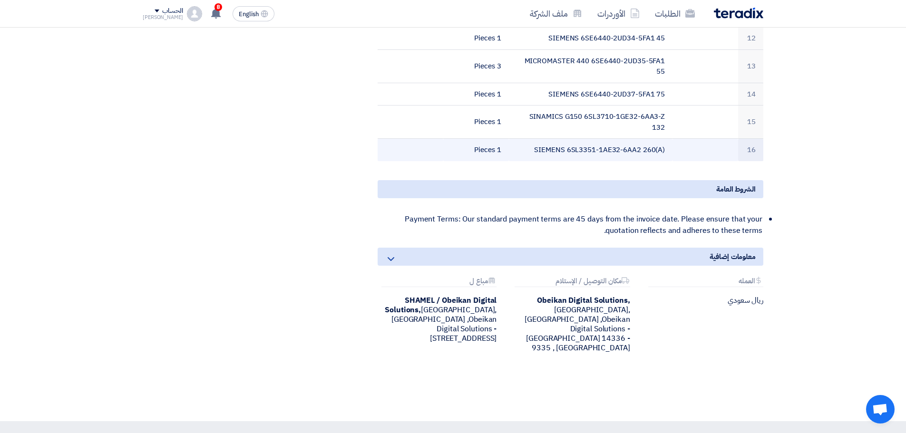
click at [620, 148] on td "SIEMENS 6SL3351-1AE32-6AA2 260(A)" at bounding box center [591, 150] width 164 height 22
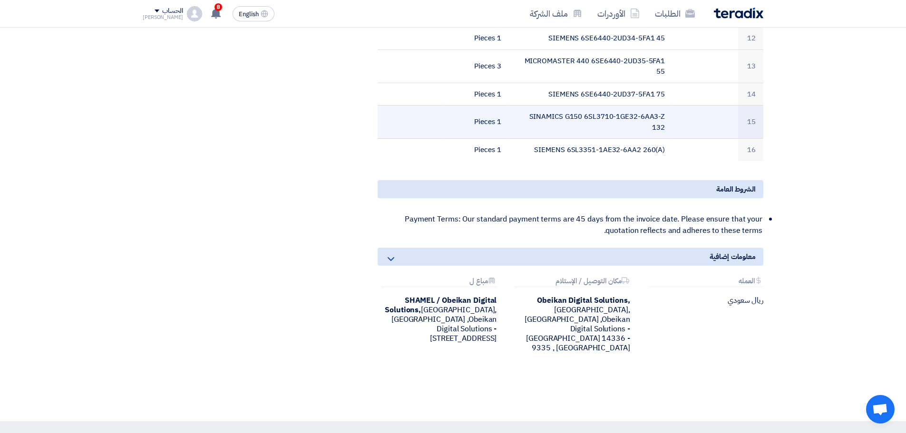
click at [647, 111] on td "SINAMICS G150 6SL3710-1GE32-6AA3-Z 132" at bounding box center [591, 122] width 164 height 33
click at [647, 117] on td "SINAMICS G150 6SL3710-1GE32-6AA3-Z 132" at bounding box center [591, 122] width 164 height 33
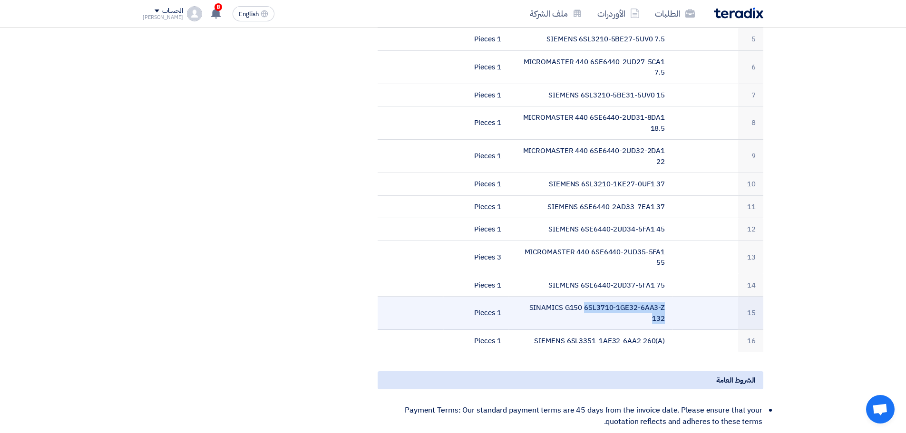
scroll to position [381, 0]
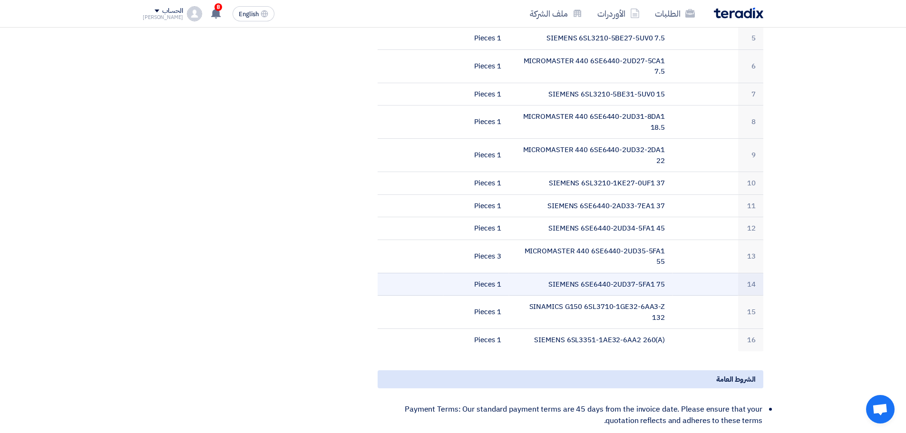
click at [750, 291] on td "14" at bounding box center [750, 284] width 25 height 23
click at [638, 284] on td "SIEMENS 6SE6440-2UD37-5FA1 75" at bounding box center [591, 284] width 164 height 23
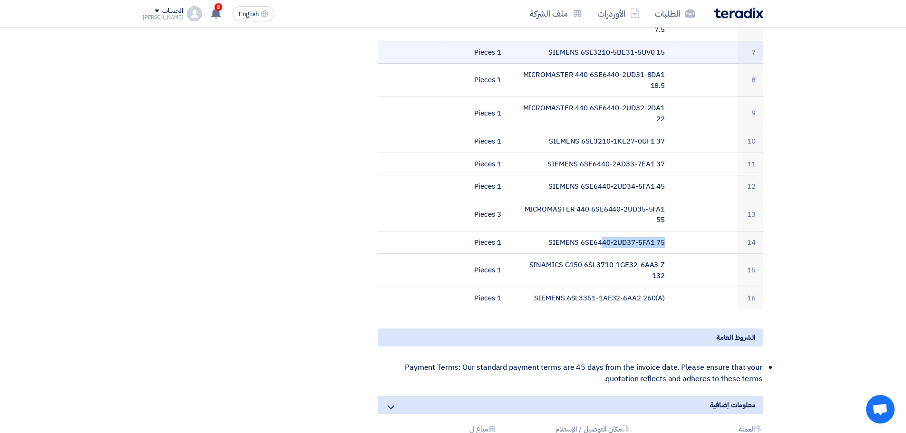
scroll to position [428, 0]
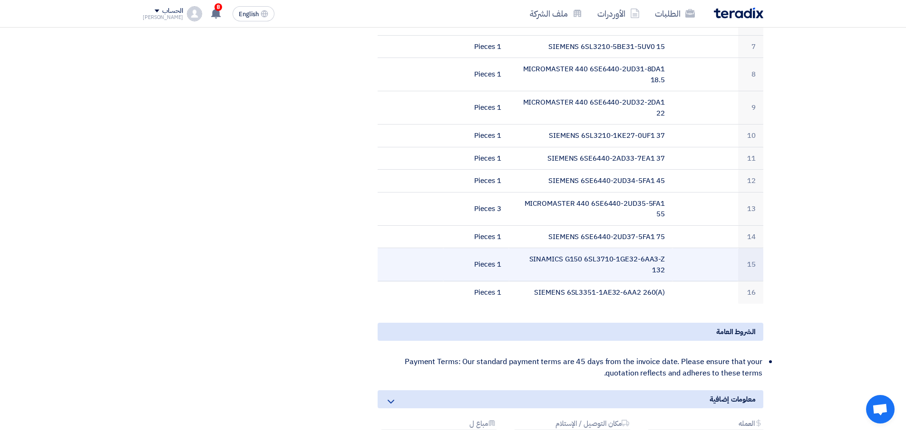
click at [579, 264] on td "SINAMICS G150 6SL3710-1GE32-6AA3-Z 132" at bounding box center [591, 264] width 164 height 33
copy tr "SINAMICS G150 6SL3710-1GE32-6AA3-Z 132"
